Goal: Information Seeking & Learning: Learn about a topic

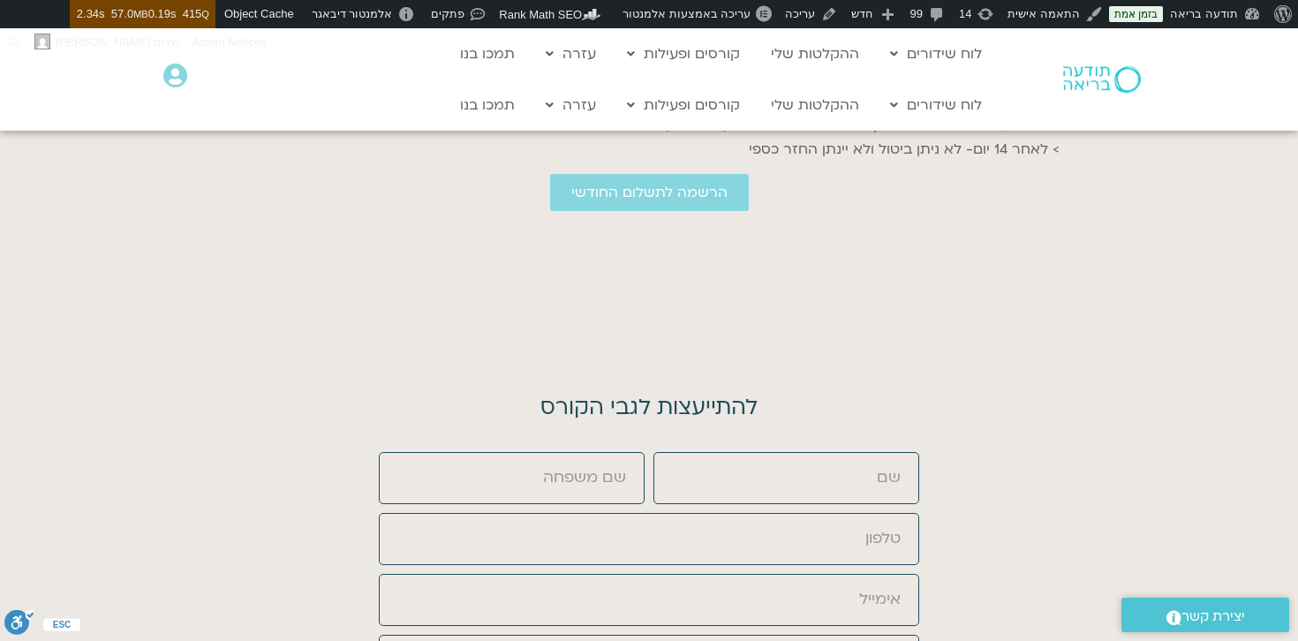
scroll to position [6801, 0]
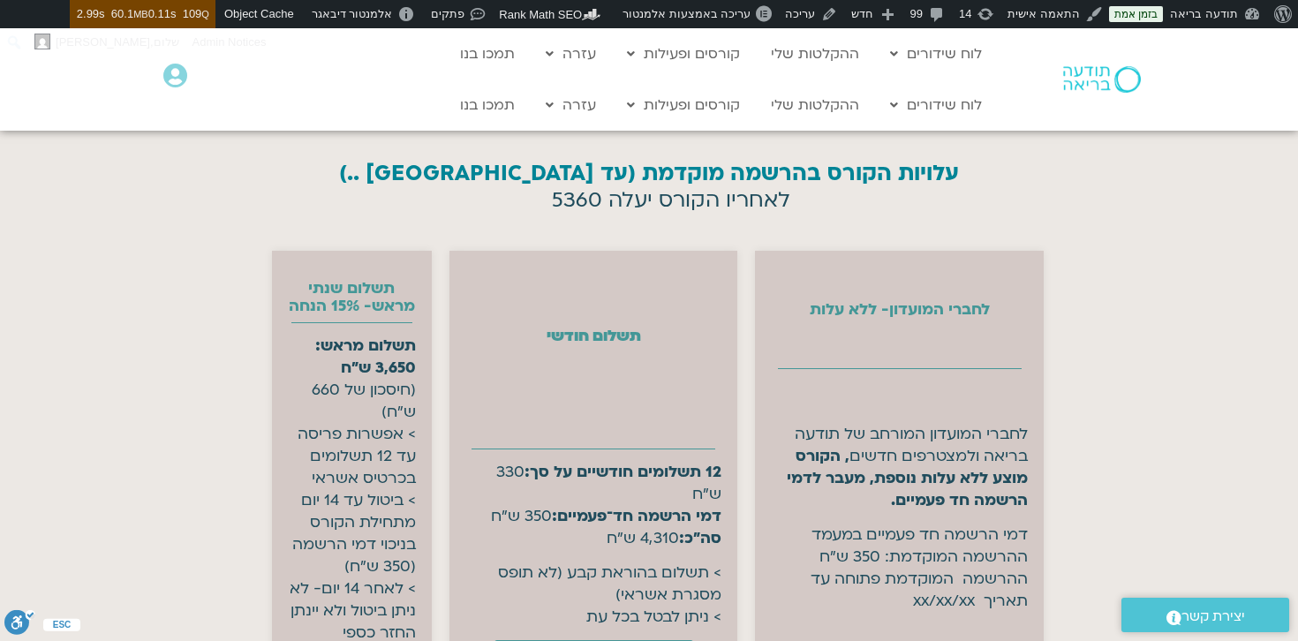
scroll to position [6494, 0]
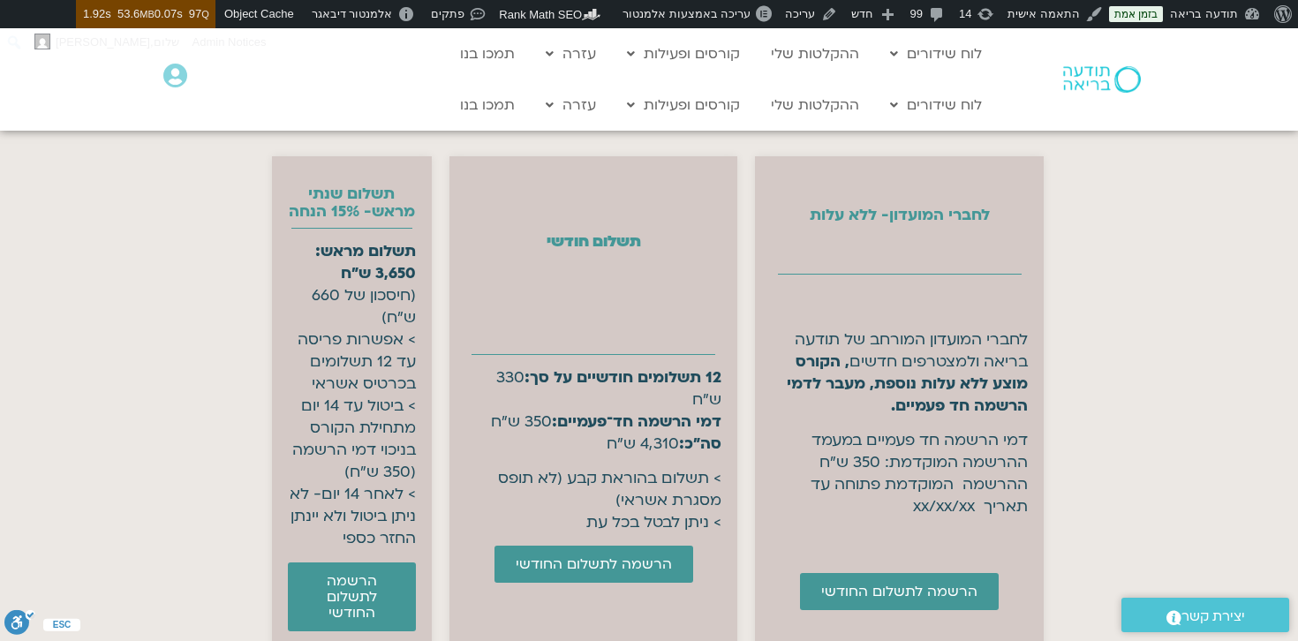
scroll to position [7105, 0]
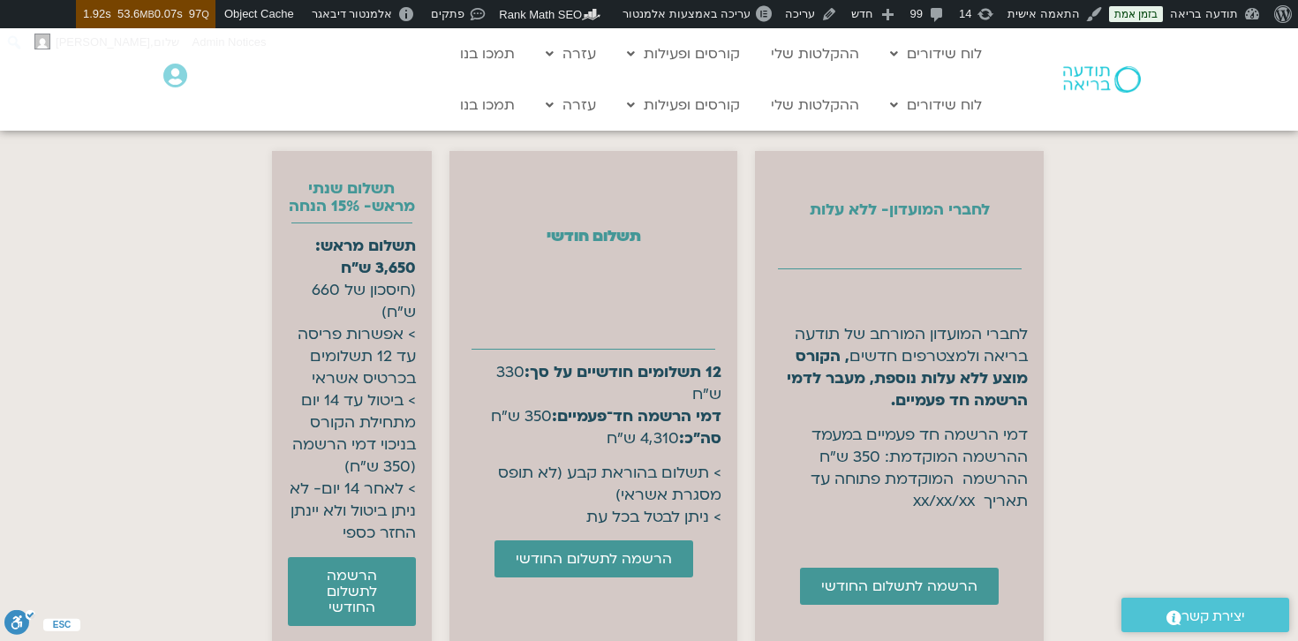
drag, startPoint x: 518, startPoint y: 395, endPoint x: 466, endPoint y: 504, distance: 121.3
click at [518, 357] on div at bounding box center [593, 349] width 257 height 15
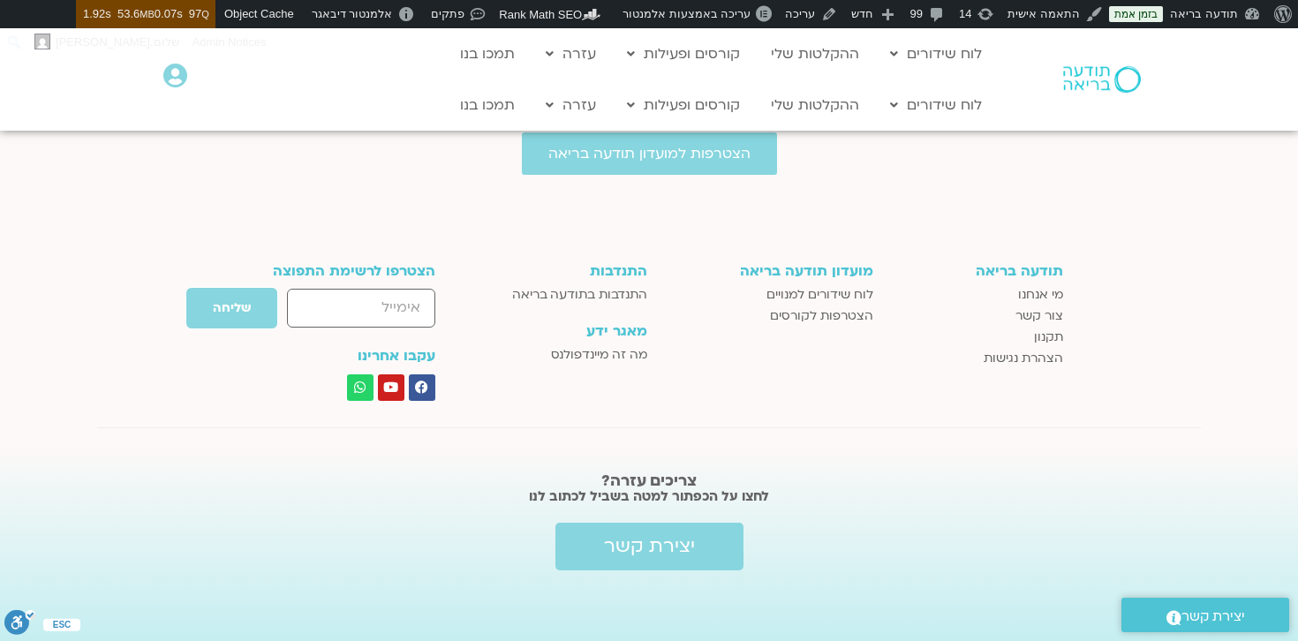
click at [466, 504] on h2 "לחצו על הכפתור למטה בשביל לכתוב לנו" at bounding box center [649, 496] width 919 height 18
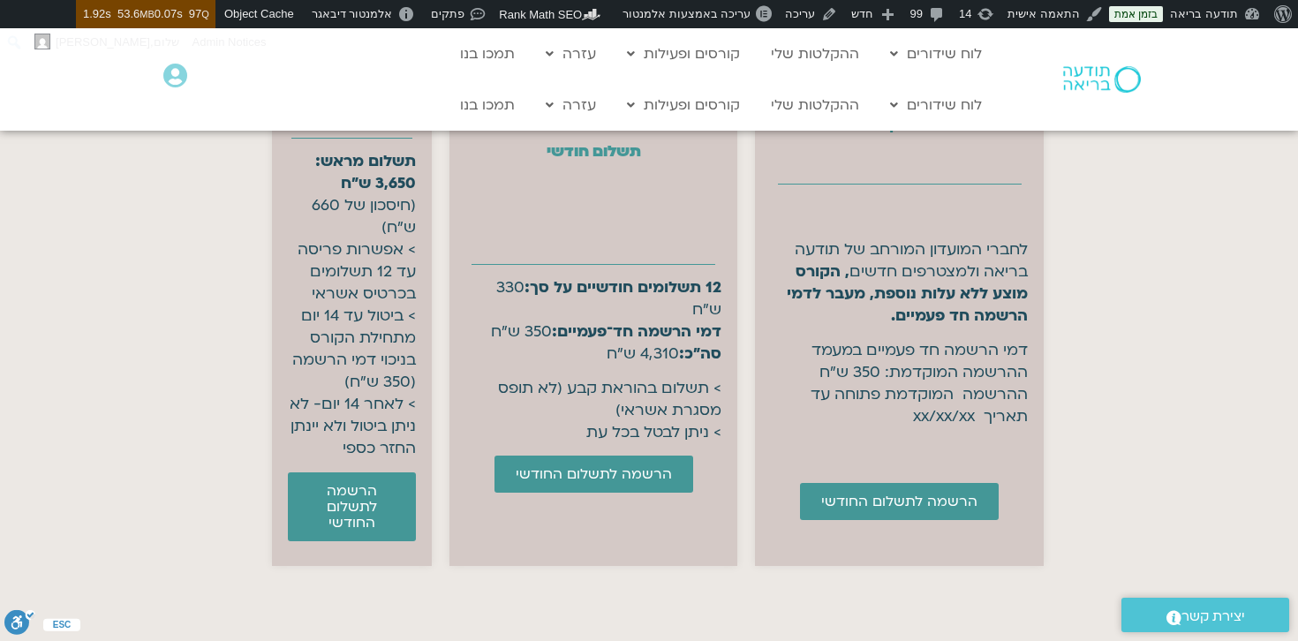
scroll to position [7190, 0]
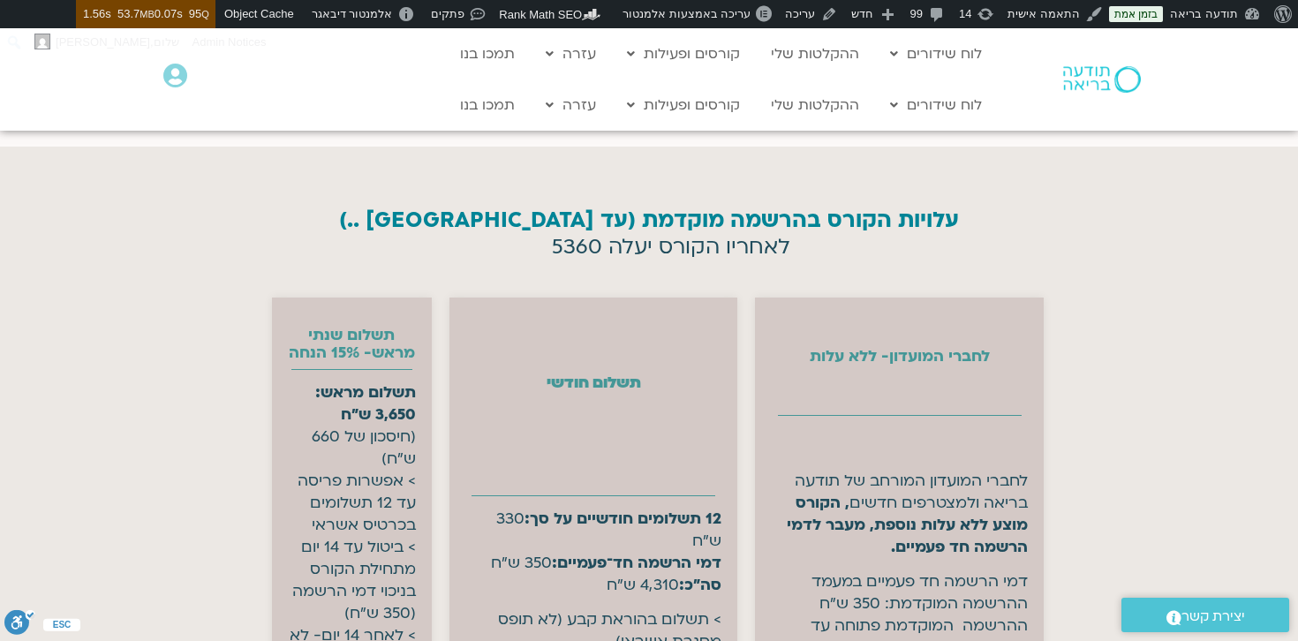
scroll to position [6972, 0]
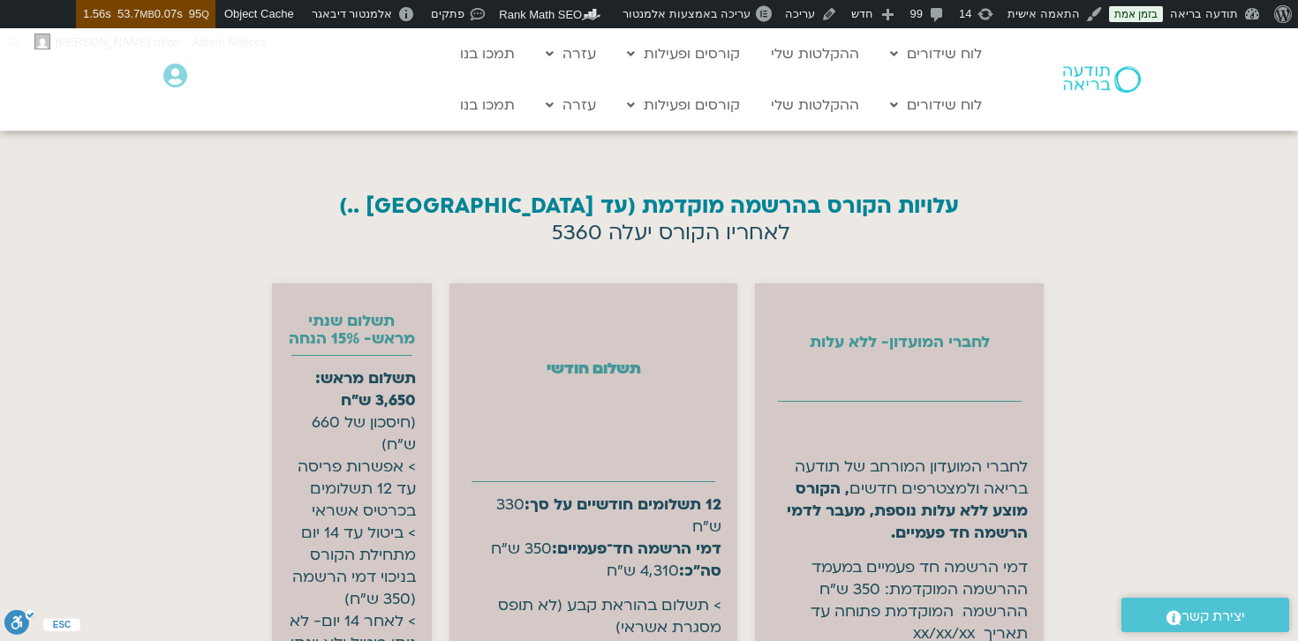
click at [533, 314] on div "לחברי המועדון- ללא עלות לחברי המועדון המורחב של תודעה בריאה ולמצטרפים חדשים , ה…" at bounding box center [657, 533] width 821 height 548
click at [1068, 232] on section "עלויות הקורס בהרשמה מוקדמת (עד לתאריך ..) לאחריו הקורס יעלה 5360 לחברי המועדון-…" at bounding box center [649, 496] width 1298 height 729
